Goal: Information Seeking & Learning: Learn about a topic

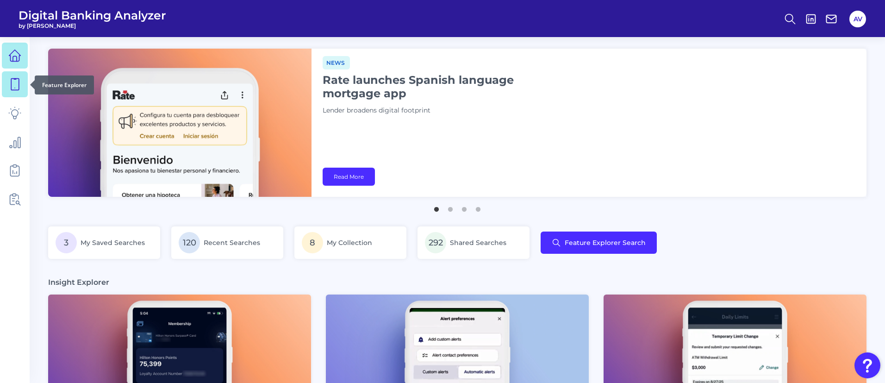
click at [9, 96] on link at bounding box center [15, 84] width 26 height 26
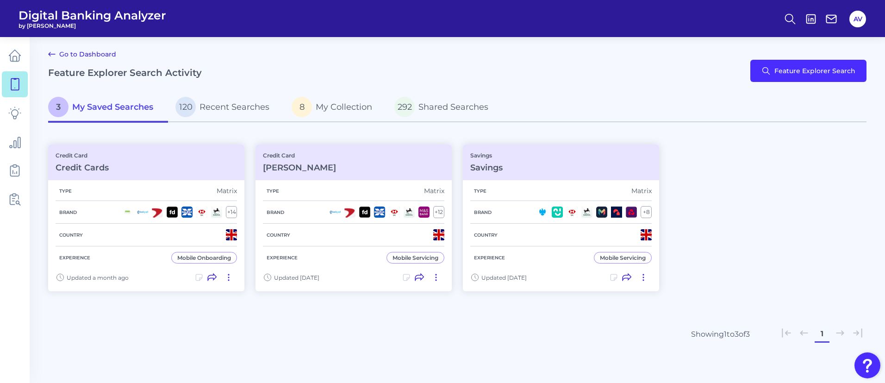
click at [842, 82] on div "Go to Dashboard Feature Explorer Search Activity Feature Explorer Search" at bounding box center [457, 71] width 818 height 44
click at [843, 73] on button "Feature Explorer Search" at bounding box center [808, 71] width 116 height 22
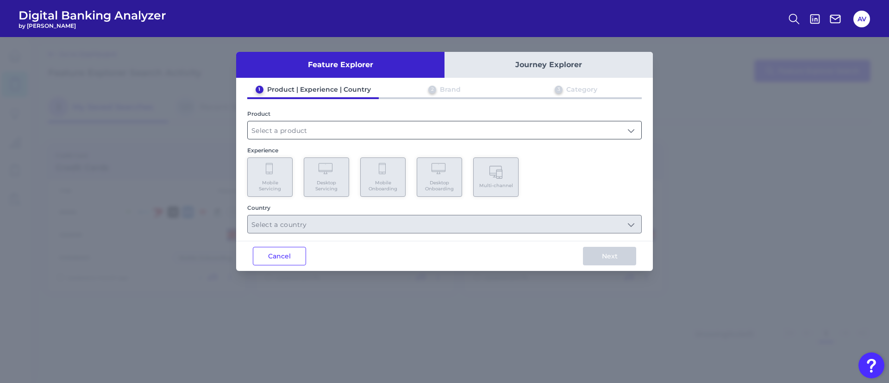
click at [357, 128] on input "text" at bounding box center [444, 130] width 393 height 18
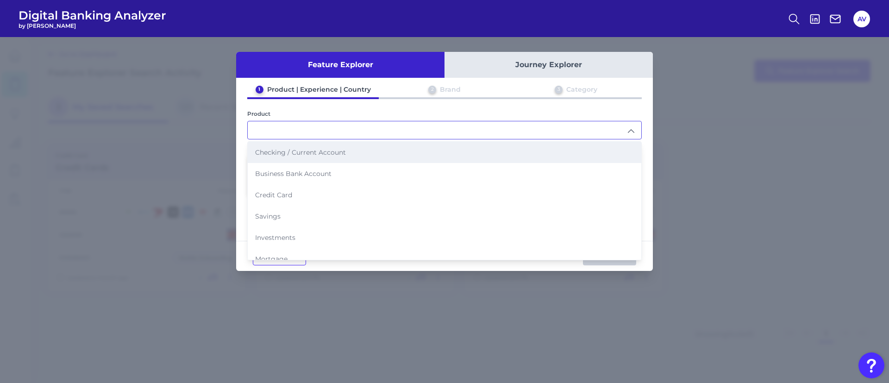
click at [299, 156] on li "Checking / Current Account" at bounding box center [444, 152] width 393 height 21
type input "Checking / Current Account"
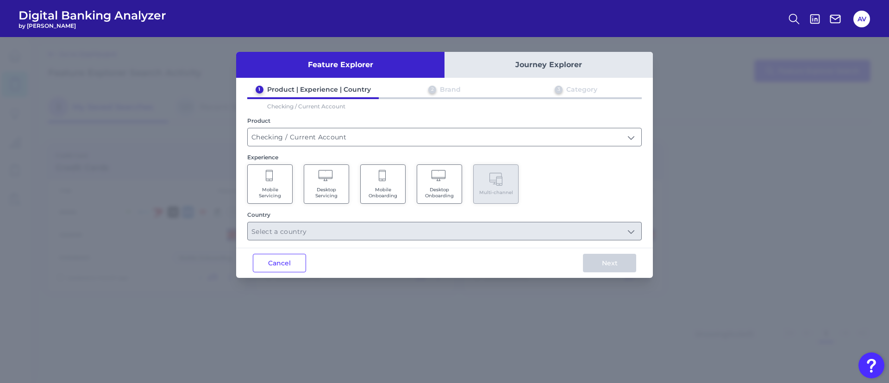
click at [285, 182] on Servicing "Mobile Servicing" at bounding box center [269, 183] width 45 height 39
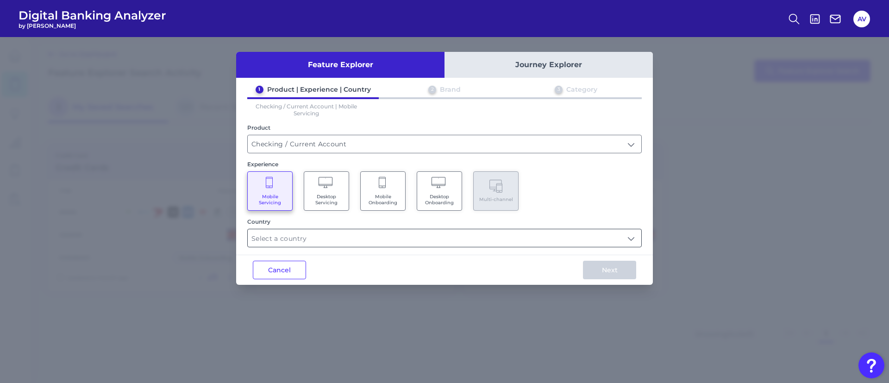
click at [318, 247] on div at bounding box center [444, 238] width 394 height 19
click at [324, 239] on input "text" at bounding box center [444, 238] width 393 height 18
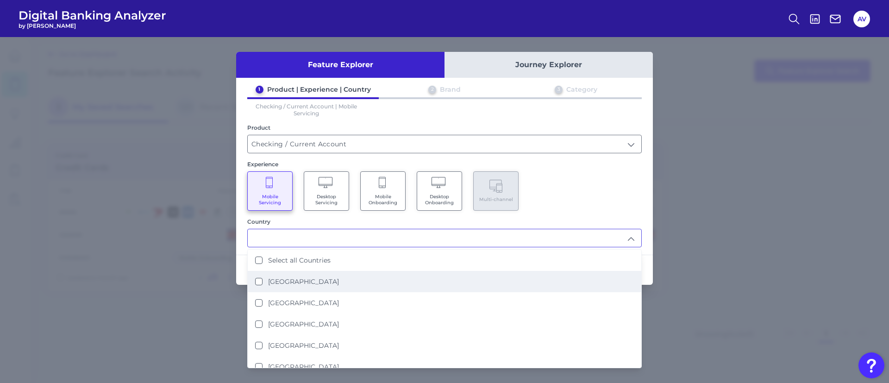
click at [322, 287] on li "[GEOGRAPHIC_DATA]" at bounding box center [444, 281] width 393 height 21
type input "[GEOGRAPHIC_DATA]"
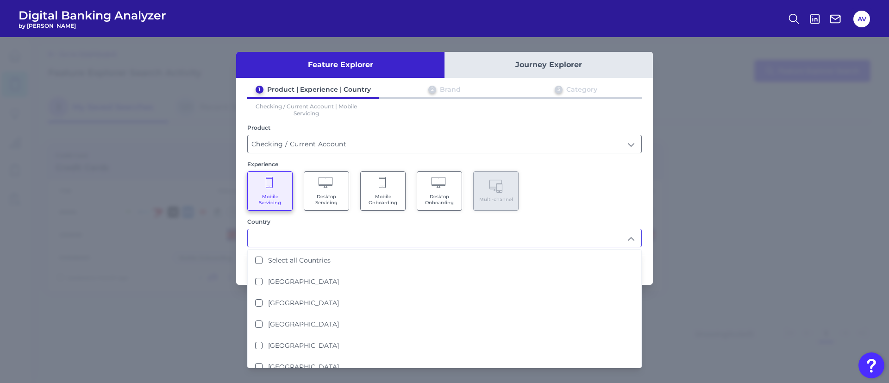
scroll to position [0, 0]
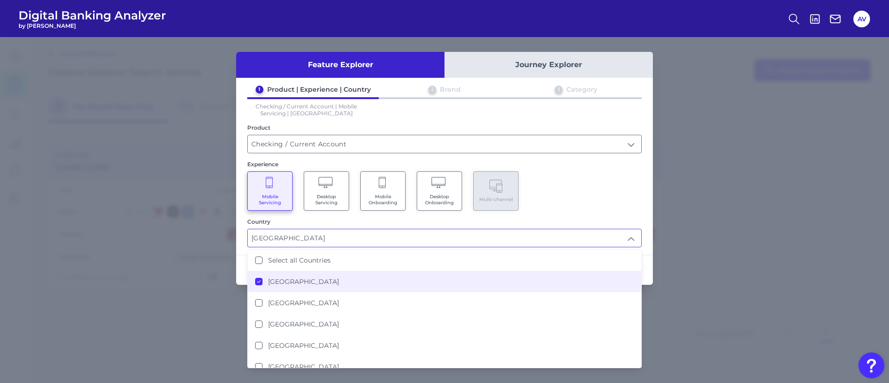
click at [601, 175] on div "Mobile Servicing Desktop Servicing Mobile Onboarding Desktop Onboarding Multi-c…" at bounding box center [444, 190] width 394 height 39
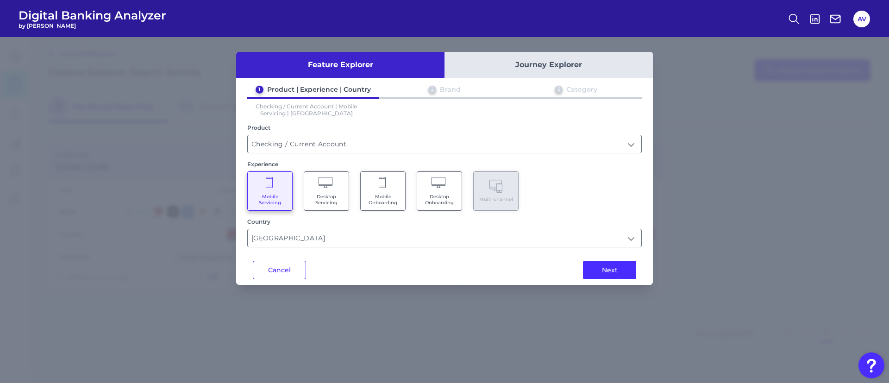
click at [627, 282] on div "Next" at bounding box center [609, 270] width 87 height 30
click at [621, 273] on button "Next" at bounding box center [609, 270] width 53 height 19
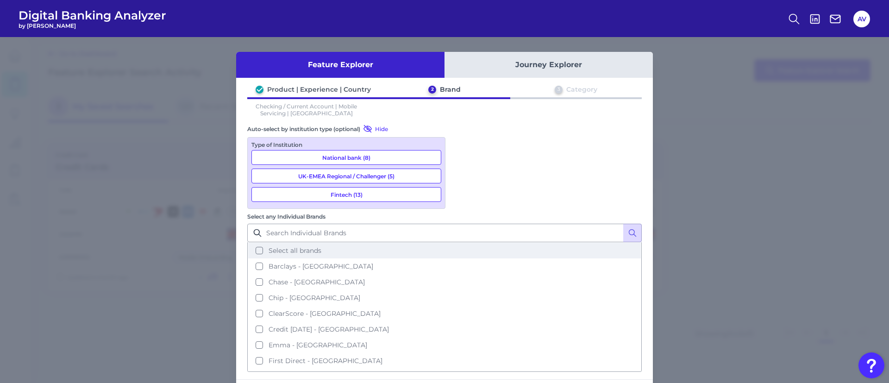
click at [321, 246] on span "Select all brands" at bounding box center [294, 250] width 53 height 8
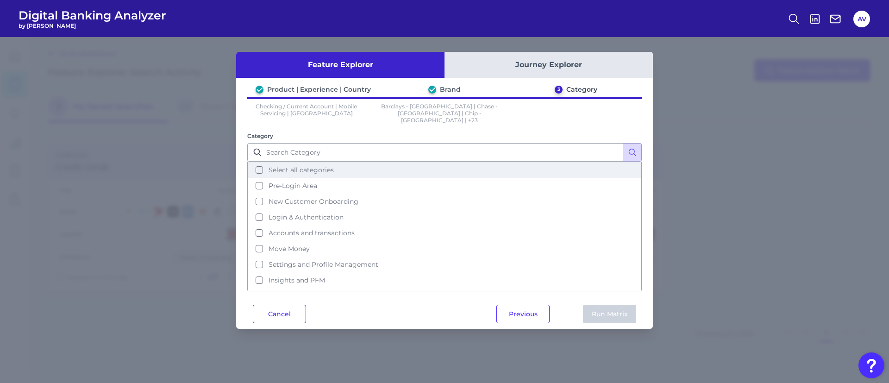
click at [343, 167] on button "Select all categories" at bounding box center [444, 170] width 392 height 16
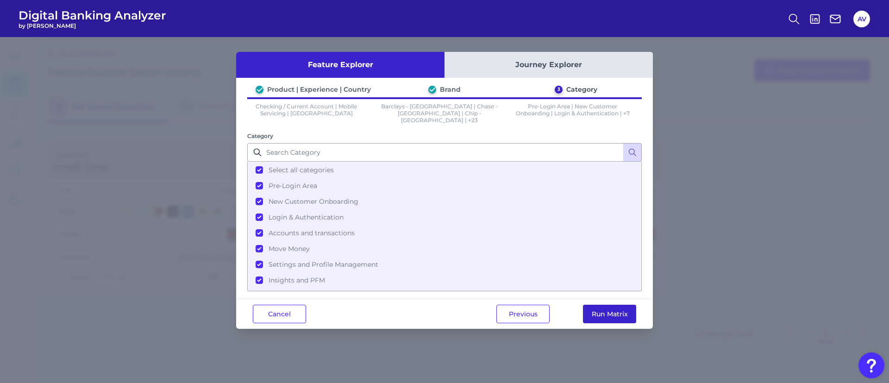
click at [621, 305] on button "Run Matrix" at bounding box center [609, 314] width 53 height 19
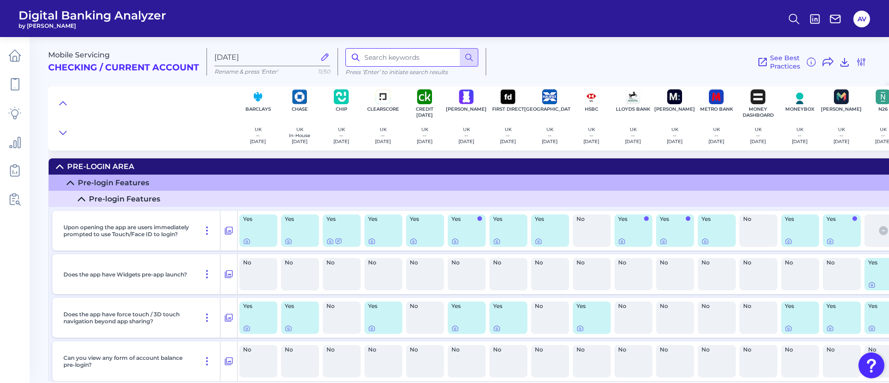
click at [412, 48] on input at bounding box center [411, 57] width 133 height 19
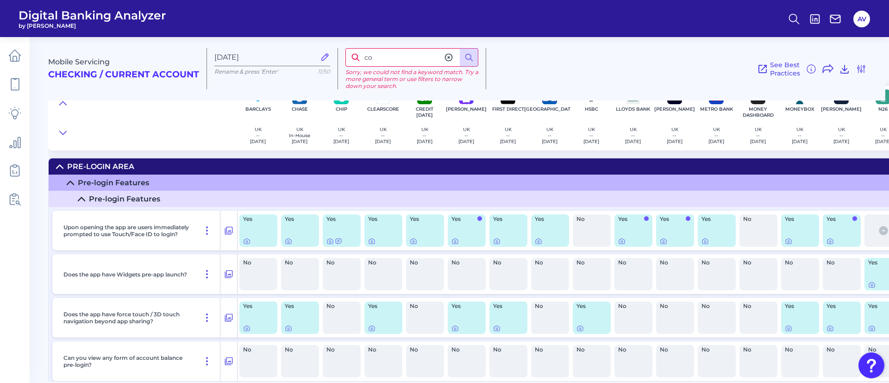
type input "c"
click at [58, 100] on button at bounding box center [63, 103] width 15 height 13
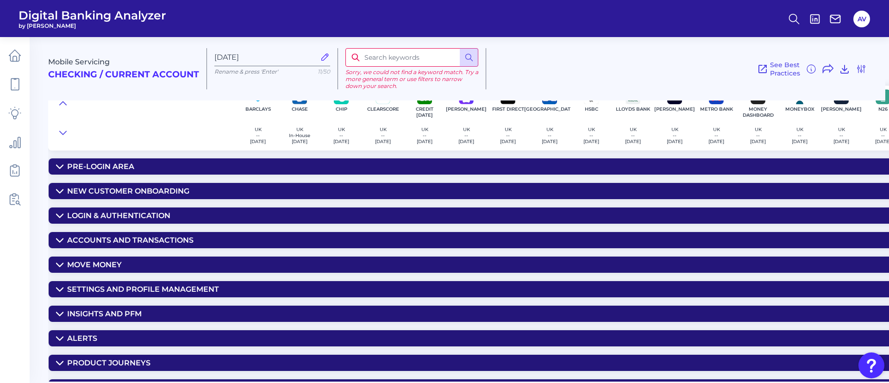
click at [137, 168] on summary "Pre-Login Area" at bounding box center [685, 166] width 1272 height 16
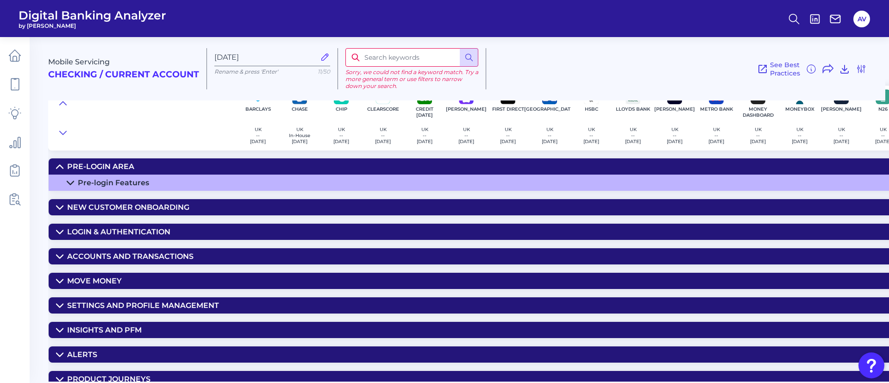
scroll to position [53, 0]
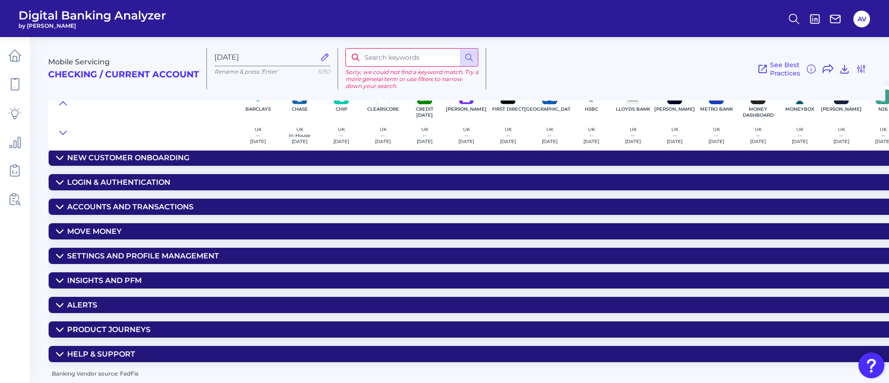
click at [174, 186] on summary "Login & Authentication" at bounding box center [685, 182] width 1272 height 16
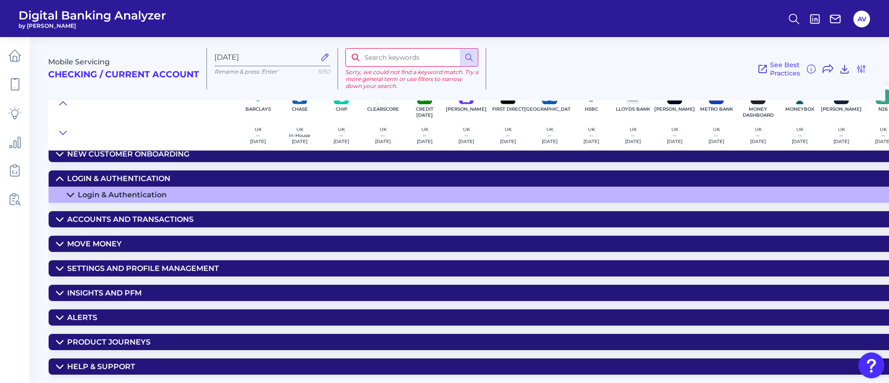
click at [171, 197] on summary "Login & Authentication" at bounding box center [685, 195] width 1272 height 16
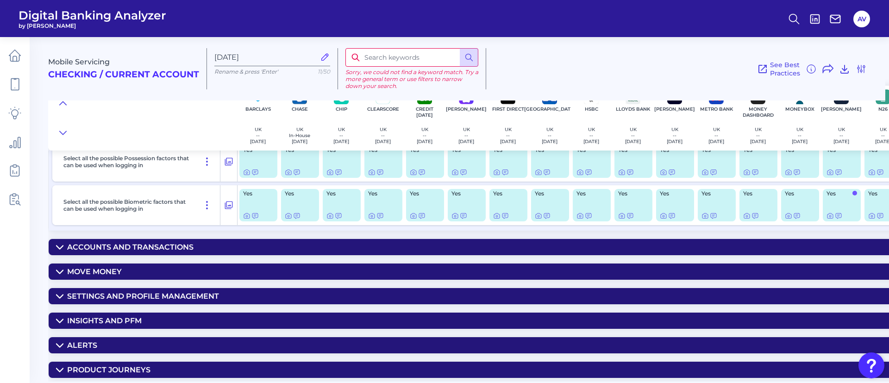
scroll to position [400, 0]
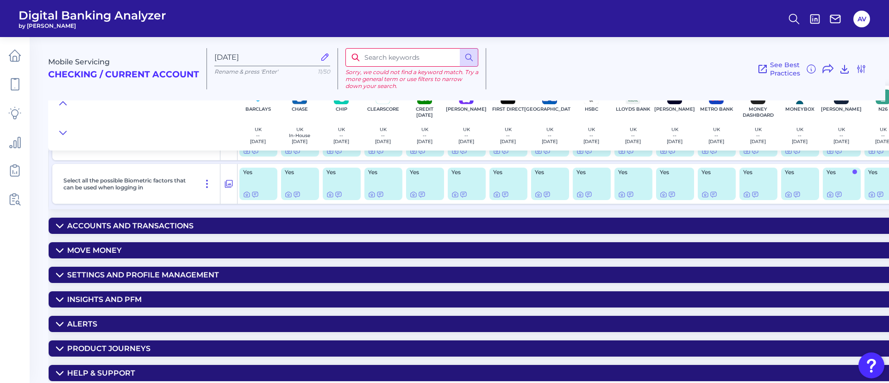
click at [179, 228] on div "Accounts and transactions" at bounding box center [130, 225] width 126 height 9
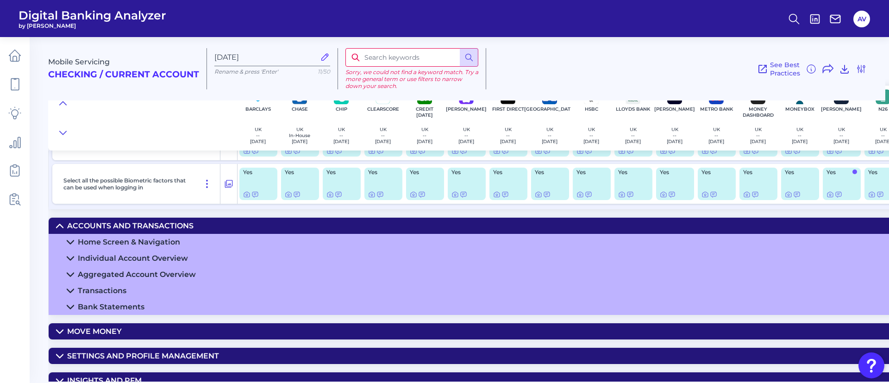
scroll to position [470, 0]
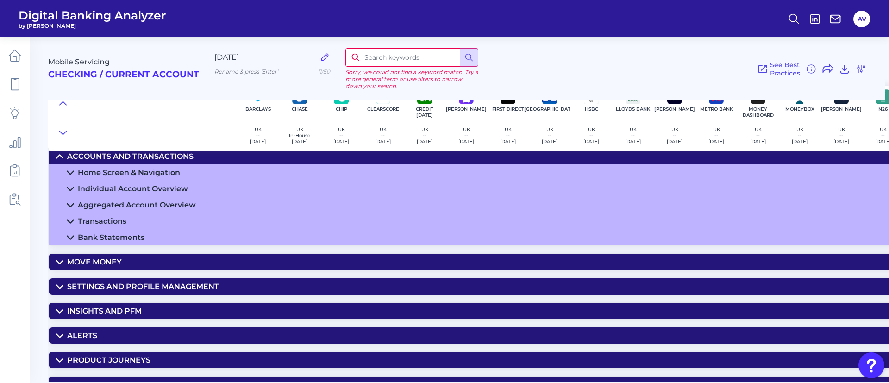
click at [138, 264] on summary "Move Money" at bounding box center [685, 262] width 1272 height 16
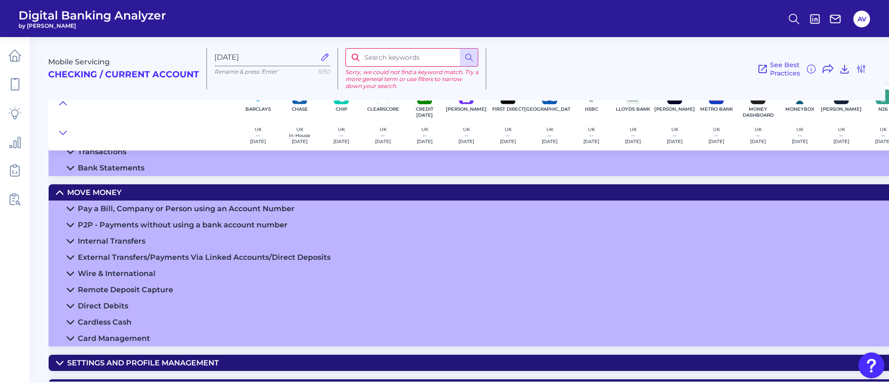
scroll to position [609, 0]
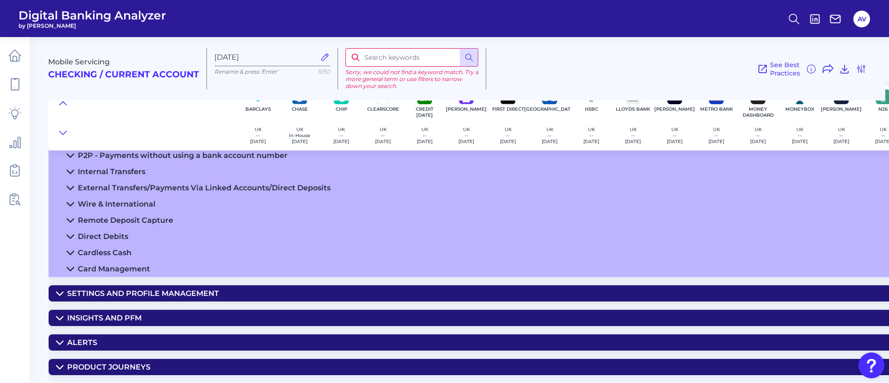
click at [179, 292] on div "Settings and Profile Management" at bounding box center [143, 293] width 152 height 9
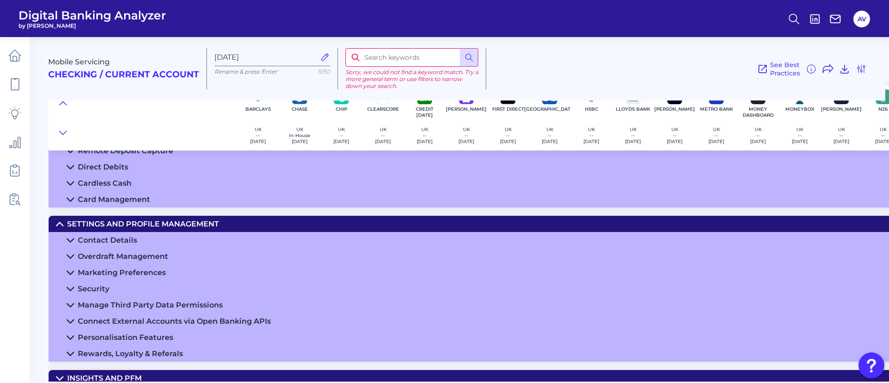
scroll to position [747, 0]
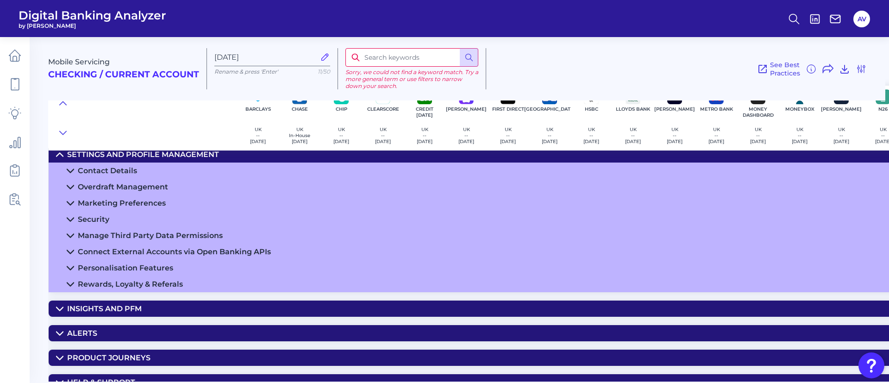
click at [121, 162] on summary "Settings and Profile Management" at bounding box center [685, 154] width 1272 height 16
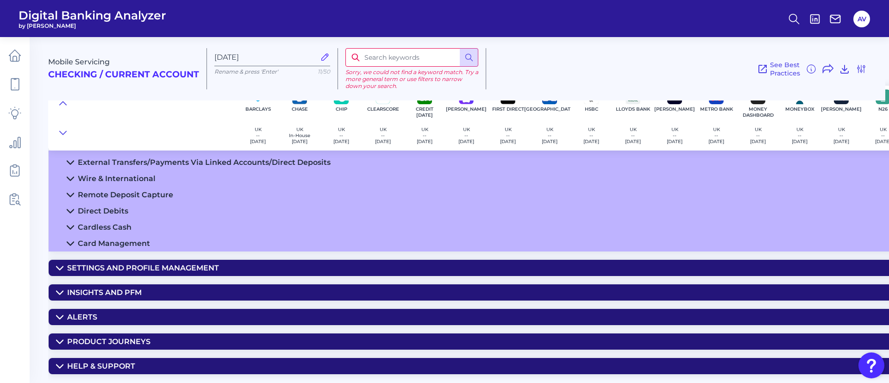
scroll to position [650, 0]
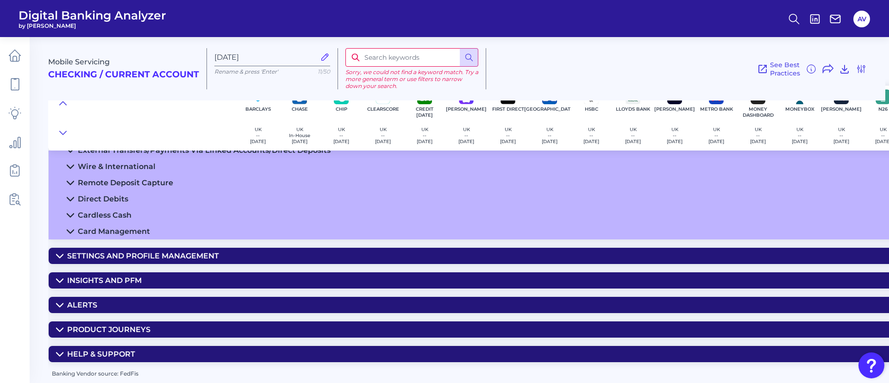
click at [154, 251] on div "Settings and Profile Management" at bounding box center [143, 255] width 152 height 9
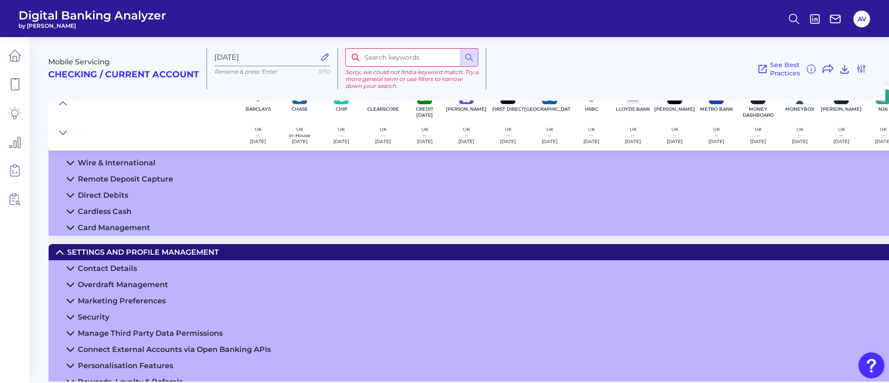
click at [148, 267] on summary "Contact Details" at bounding box center [685, 268] width 1272 height 16
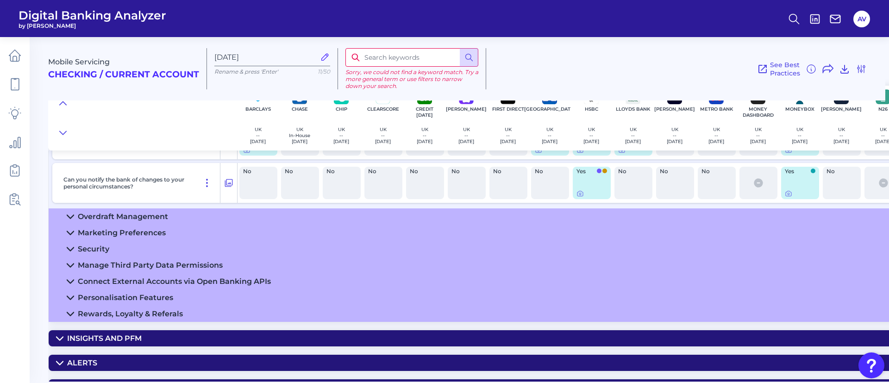
scroll to position [1275, 0]
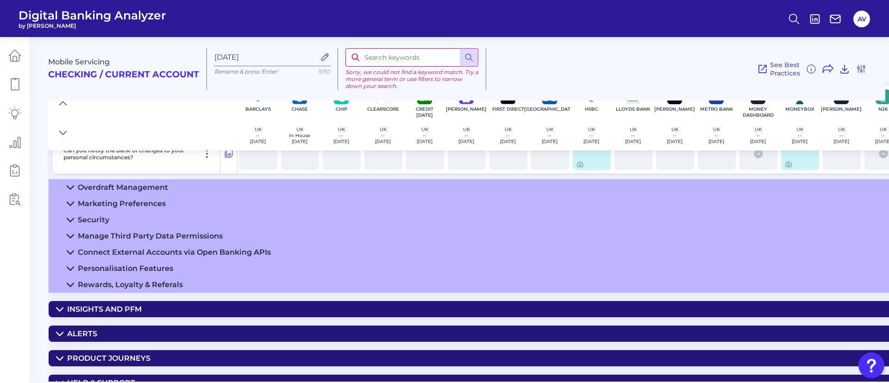
click at [147, 204] on div "Marketing Preferences" at bounding box center [122, 203] width 88 height 9
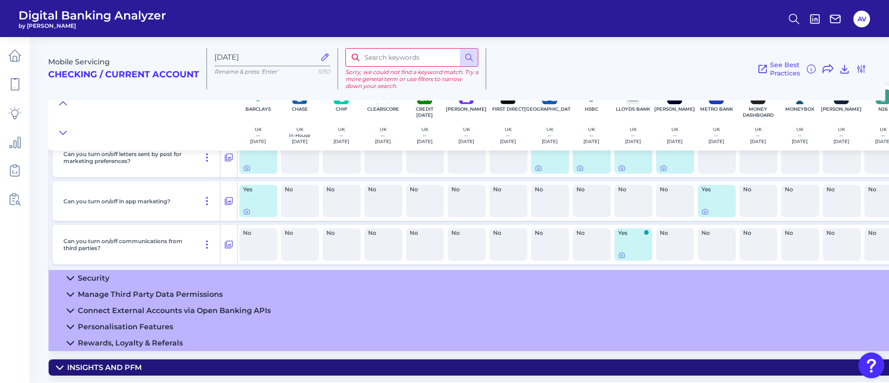
scroll to position [1552, 0]
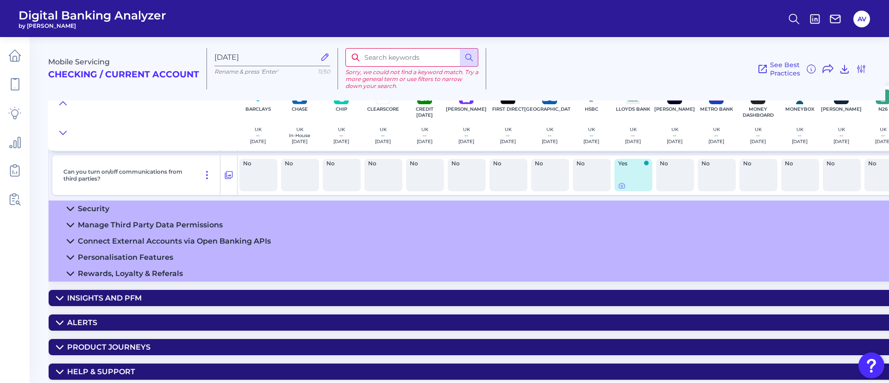
click at [135, 199] on div "Can you turn on/off emails for marketing preferences? Yes Yes No Yes Yes Yes No…" at bounding box center [686, 67] width 1275 height 267
click at [135, 205] on summary "Security" at bounding box center [685, 208] width 1272 height 16
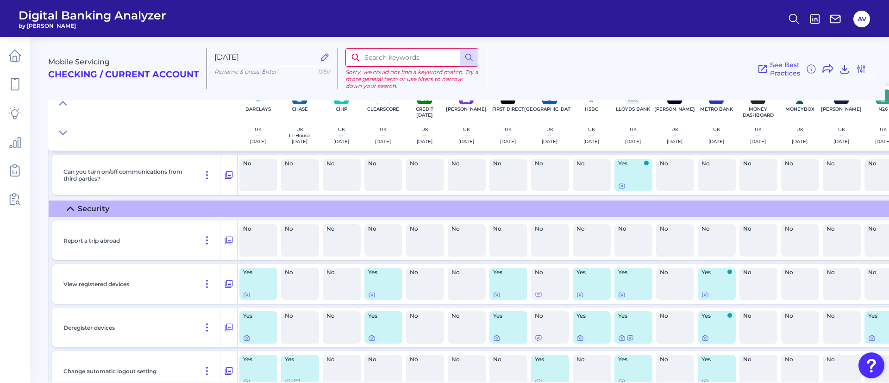
click at [135, 205] on summary "Security" at bounding box center [685, 208] width 1272 height 16
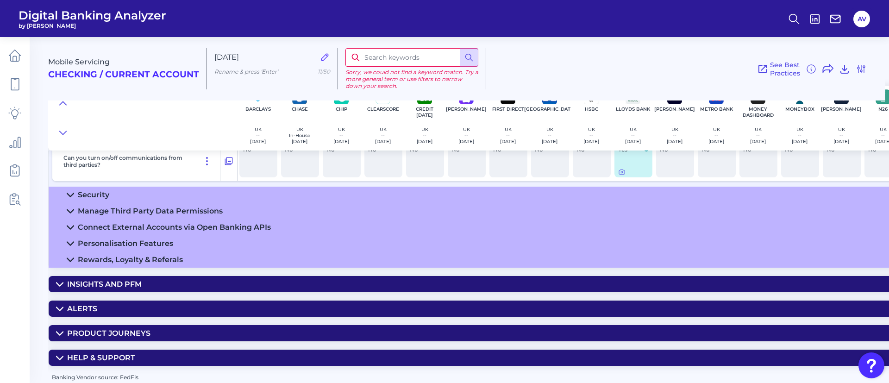
scroll to position [1574, 0]
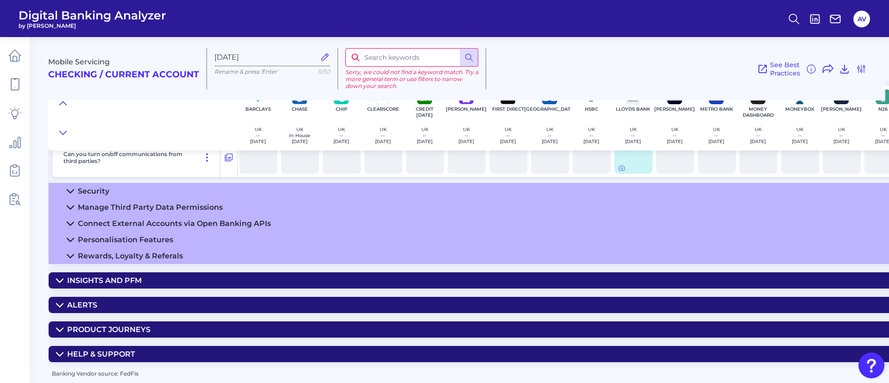
click at [141, 203] on div "Manage Third Party Data Permissions" at bounding box center [150, 207] width 145 height 9
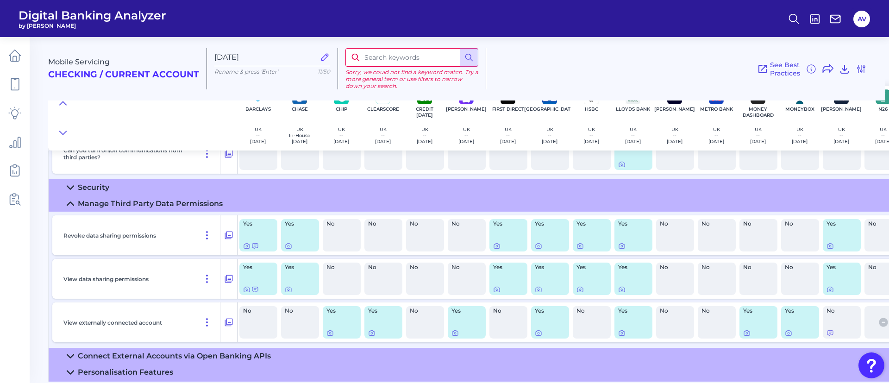
click at [165, 202] on div "Manage Third Party Data Permissions" at bounding box center [150, 203] width 145 height 9
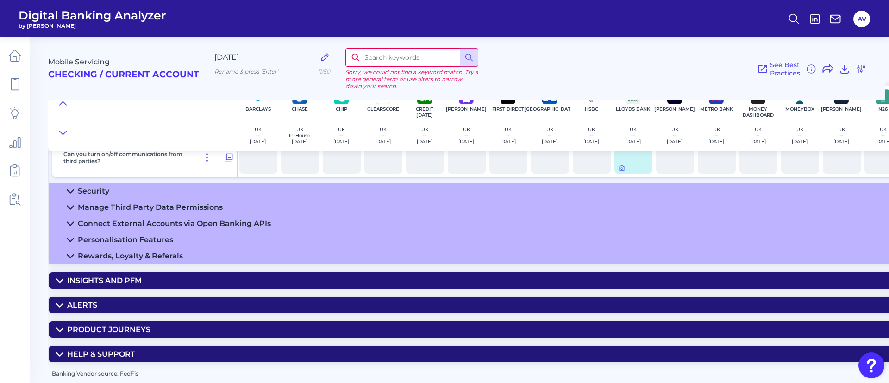
click at [164, 235] on div "Personalisation Features" at bounding box center [125, 239] width 95 height 9
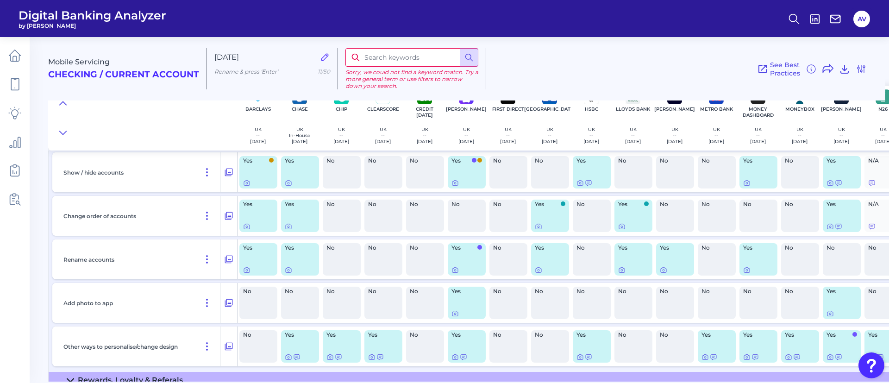
scroll to position [1840, 0]
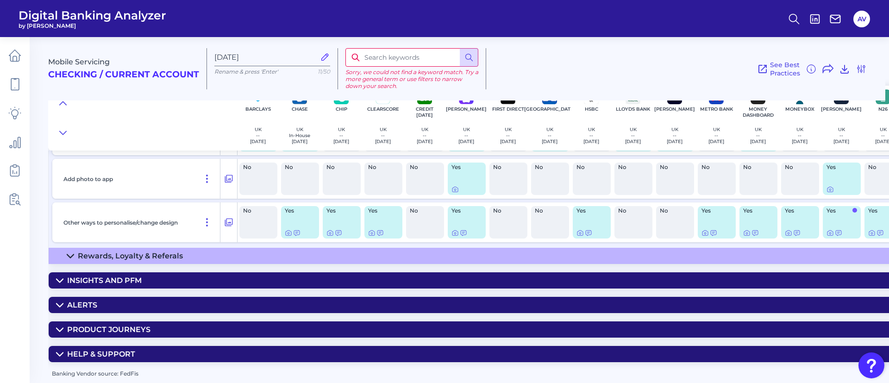
click at [160, 251] on div "Rewards, Loyalty & Referals" at bounding box center [130, 255] width 105 height 9
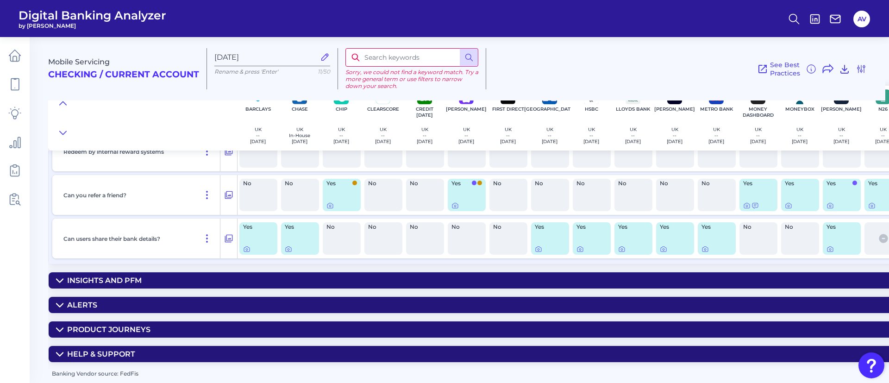
scroll to position [2281, 0]
click at [115, 352] on div "Help & Support" at bounding box center [101, 353] width 68 height 9
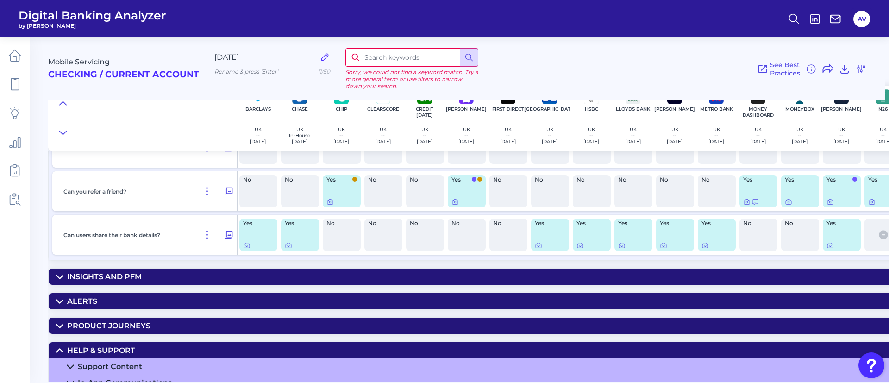
scroll to position [2313, 0]
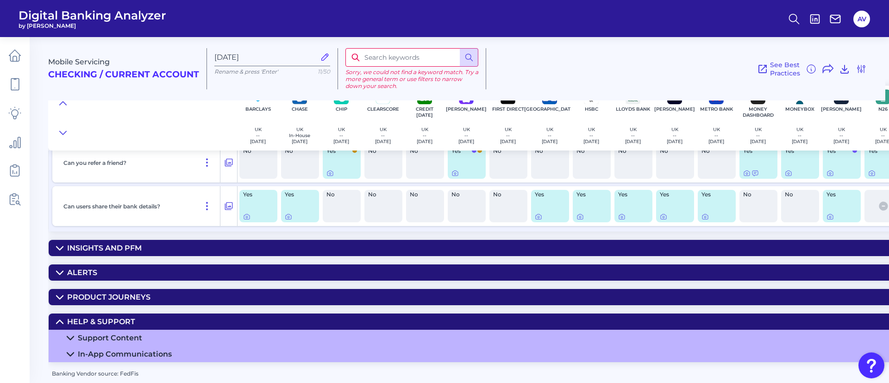
click at [145, 330] on summary "Support Content" at bounding box center [685, 338] width 1272 height 16
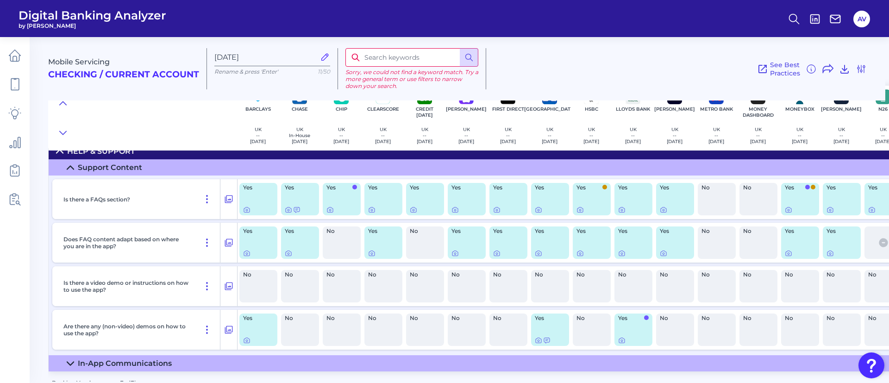
scroll to position [2493, 0]
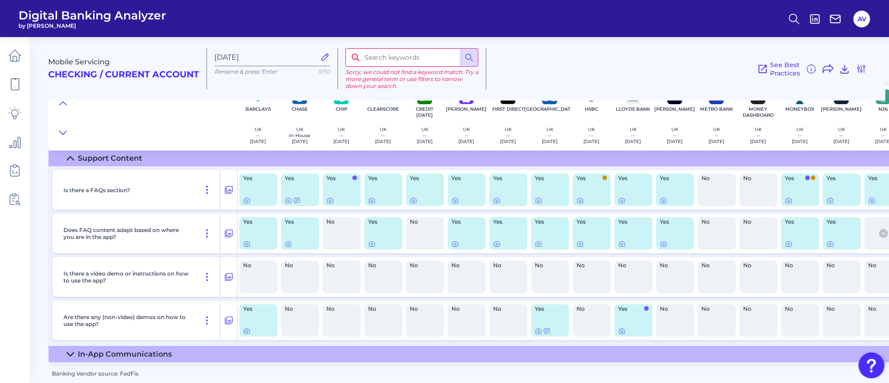
click at [158, 355] on summary "In-App Communications" at bounding box center [685, 354] width 1272 height 16
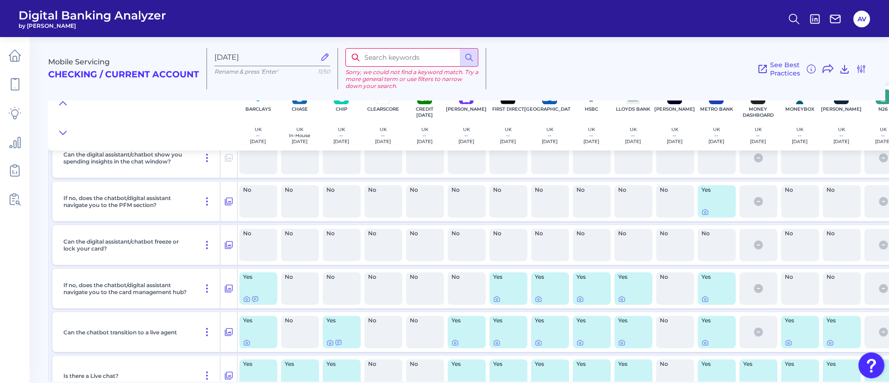
scroll to position [2900, 0]
